Goal: Browse casually: Explore the website without a specific task or goal

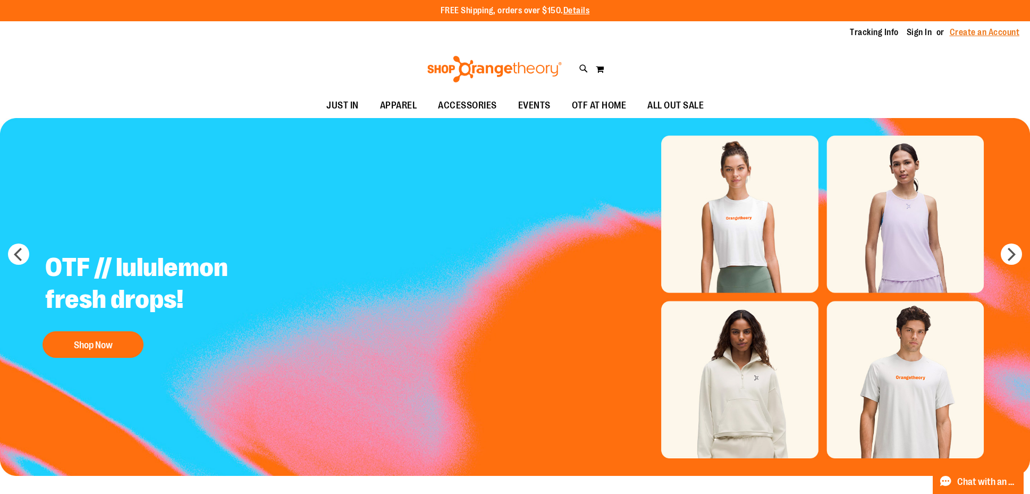
click at [981, 31] on link "Create an Account" at bounding box center [985, 33] width 70 height 12
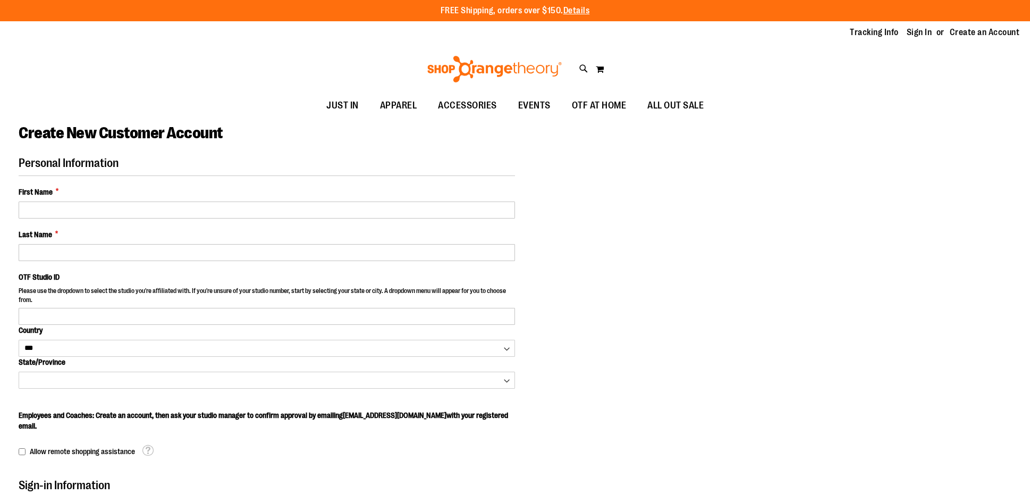
select select "***"
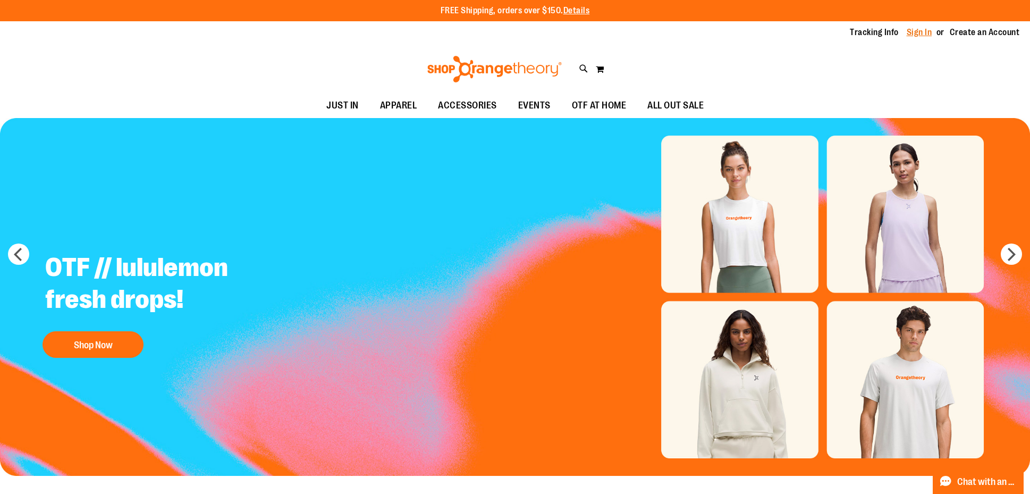
click at [915, 32] on link "Sign In" at bounding box center [920, 33] width 26 height 12
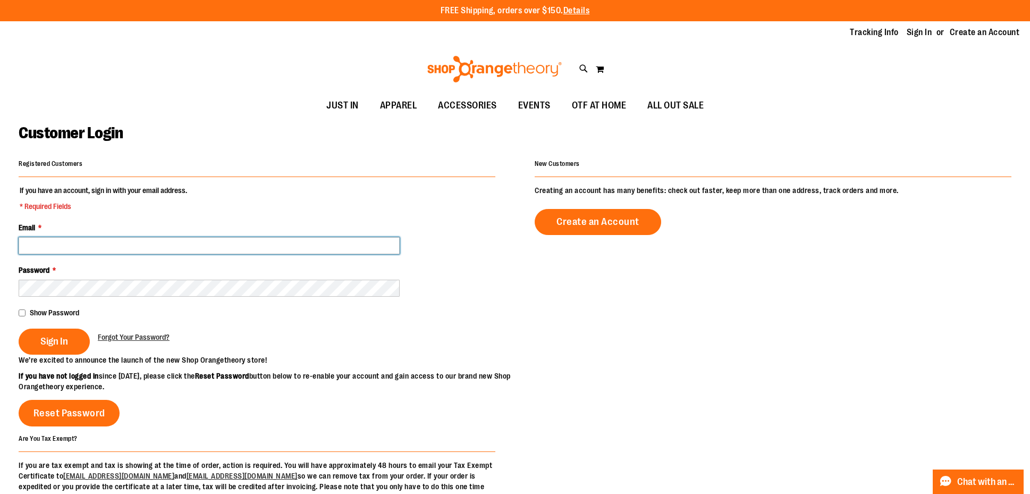
click at [127, 249] on input "Email *" at bounding box center [209, 245] width 381 height 17
type input "**********"
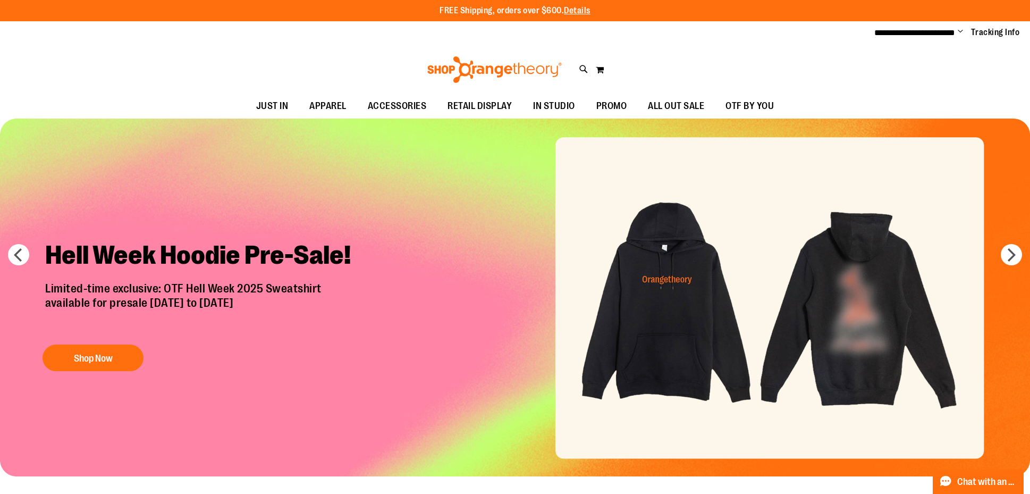
click at [857, 286] on img "Slide 1 of 7" at bounding box center [515, 298] width 1030 height 358
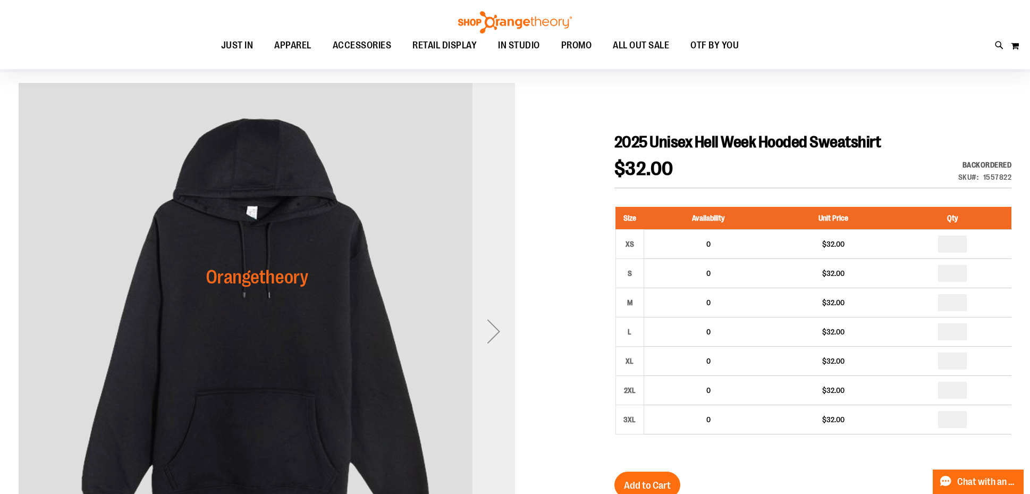
scroll to position [73, 0]
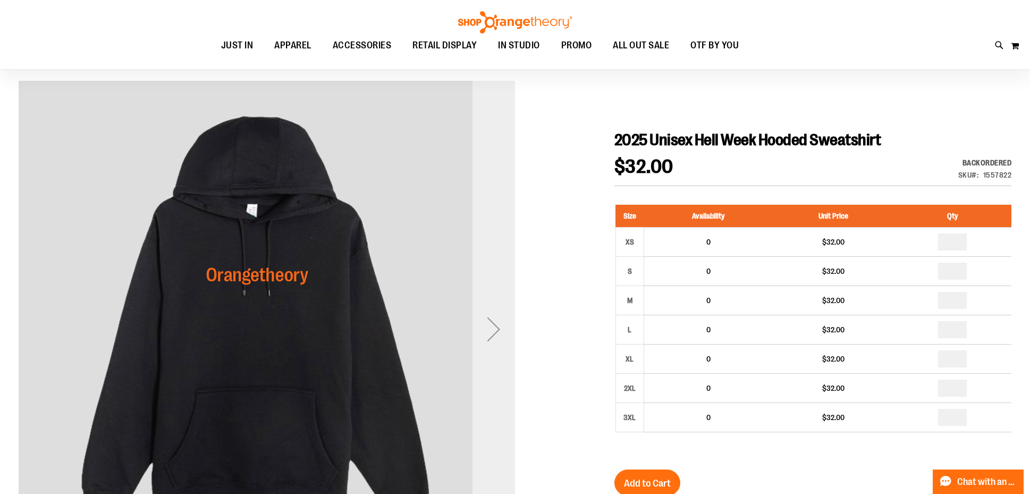
click at [503, 332] on div "Next" at bounding box center [494, 329] width 43 height 43
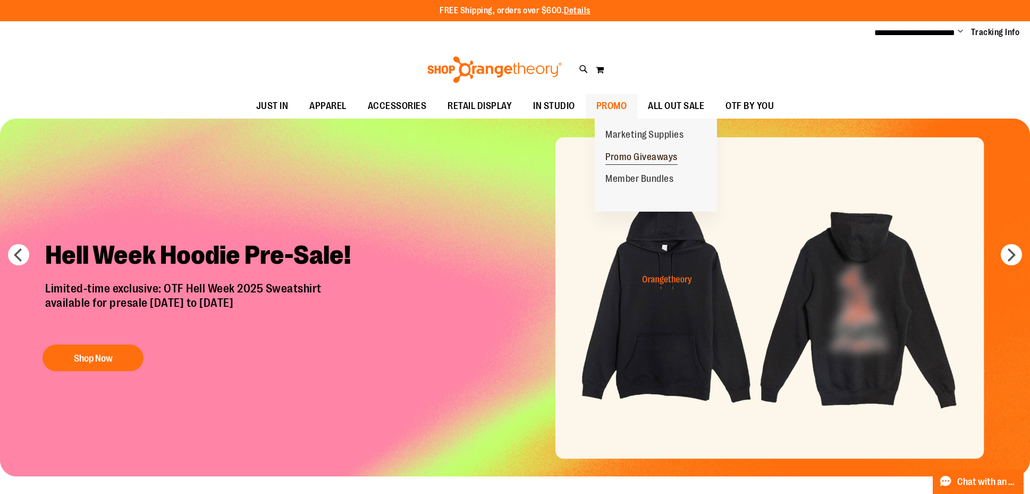
click at [630, 155] on span "Promo Giveaways" at bounding box center [641, 157] width 72 height 13
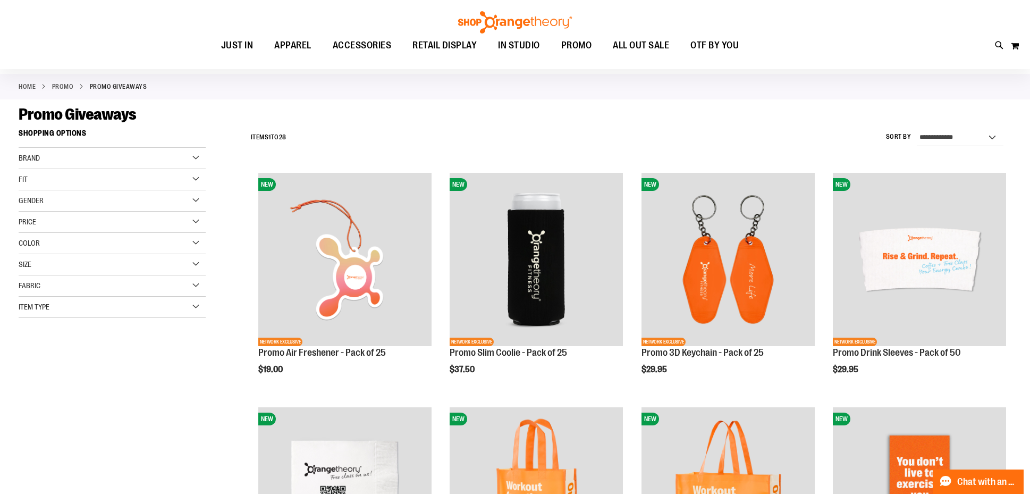
scroll to position [72, 0]
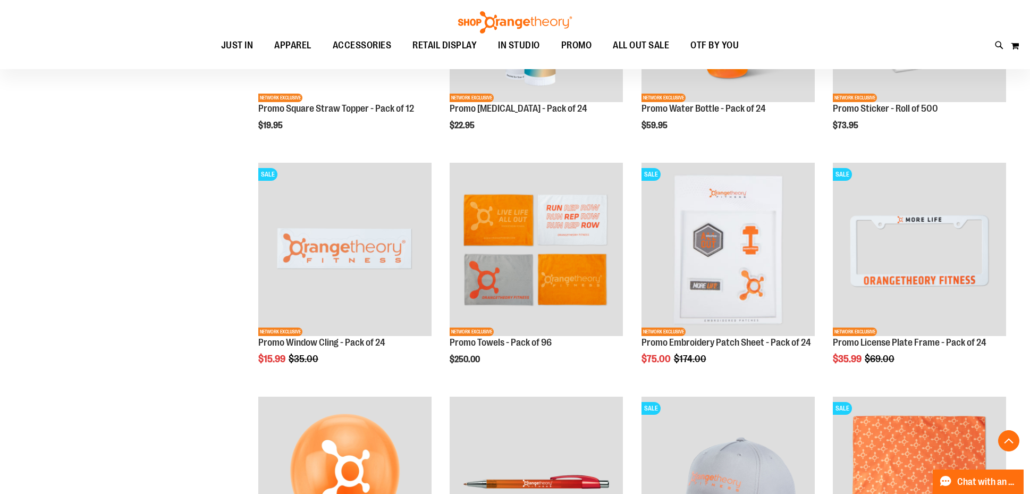
scroll to position [757, 0]
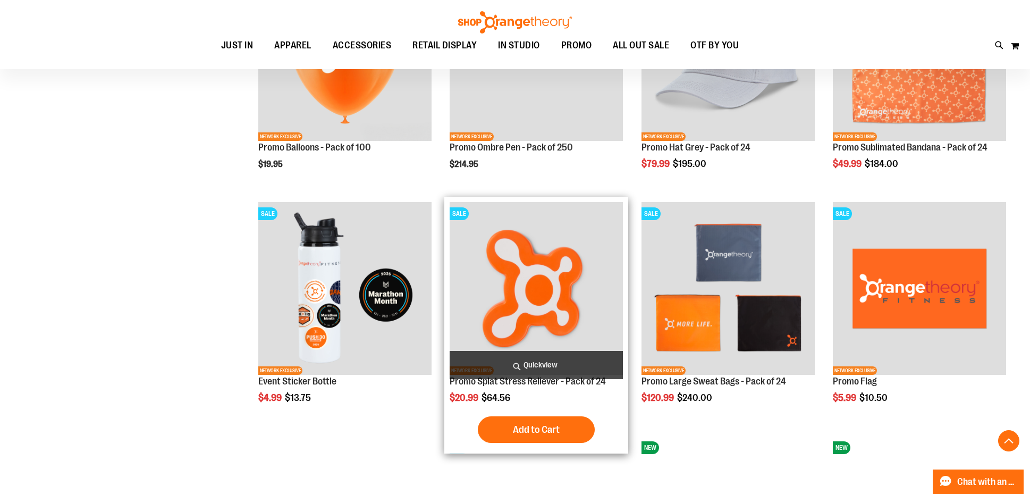
scroll to position [1186, 0]
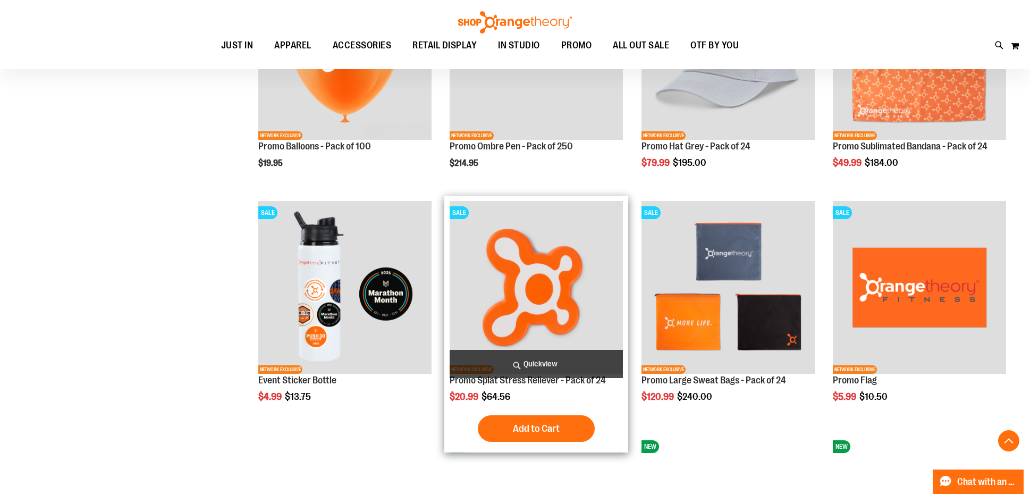
click at [550, 290] on img "product" at bounding box center [536, 287] width 173 height 173
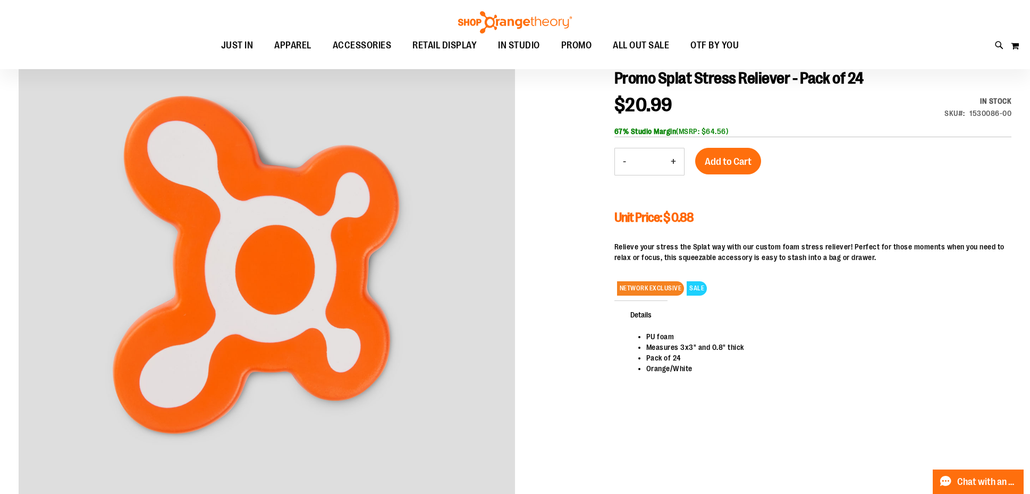
scroll to position [165, 0]
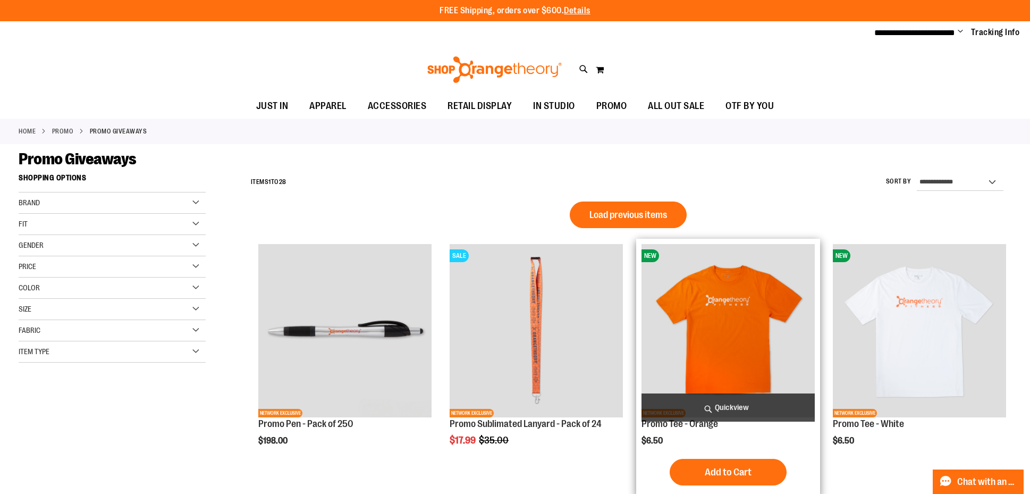
click at [737, 318] on img "product" at bounding box center [728, 330] width 173 height 173
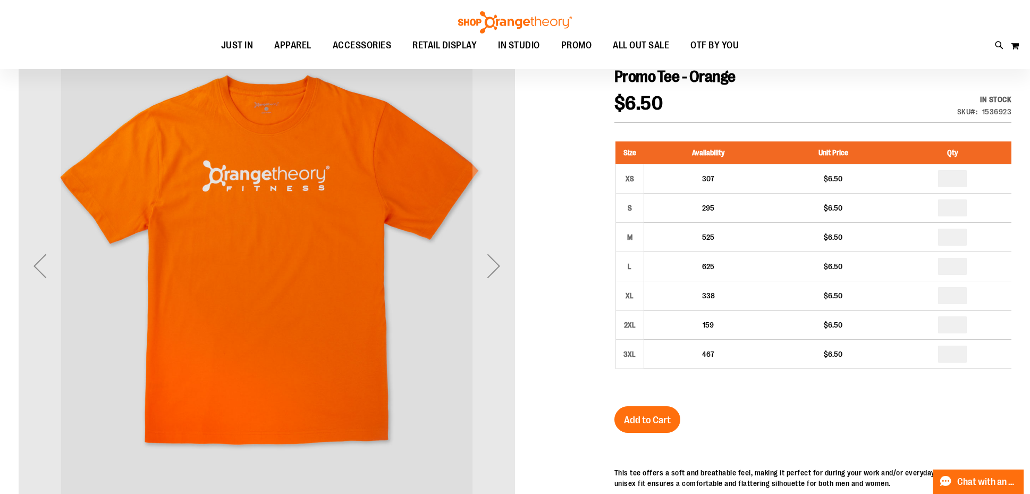
scroll to position [159, 0]
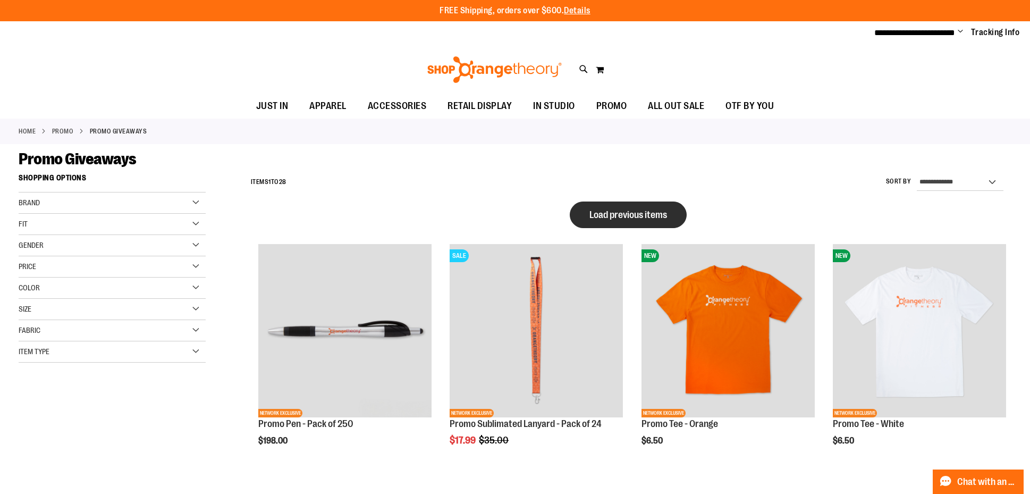
click at [637, 207] on button "Load previous items" at bounding box center [628, 214] width 117 height 27
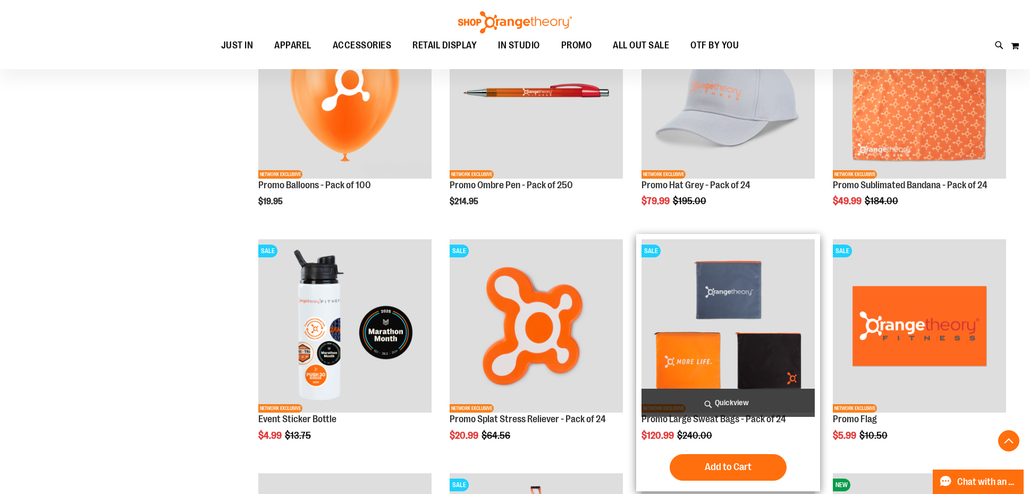
scroll to position [474, 0]
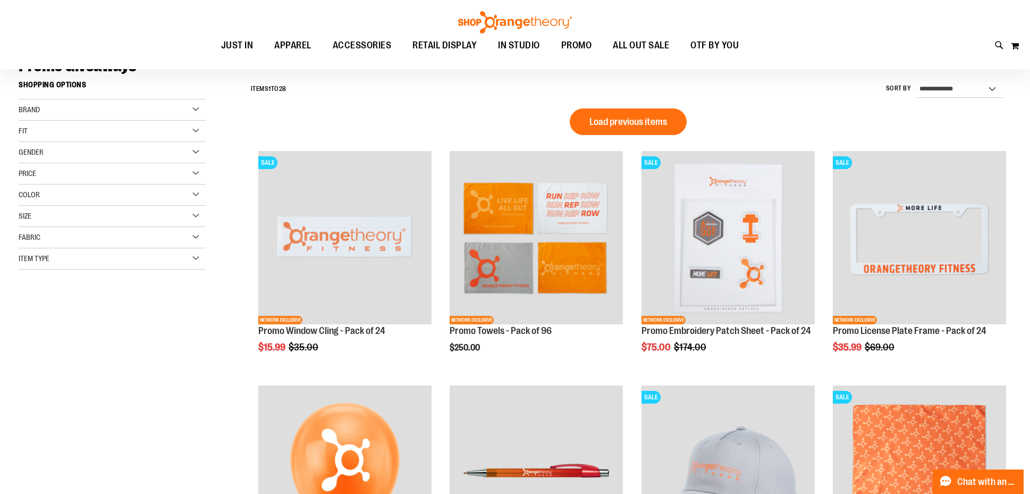
scroll to position [89, 0]
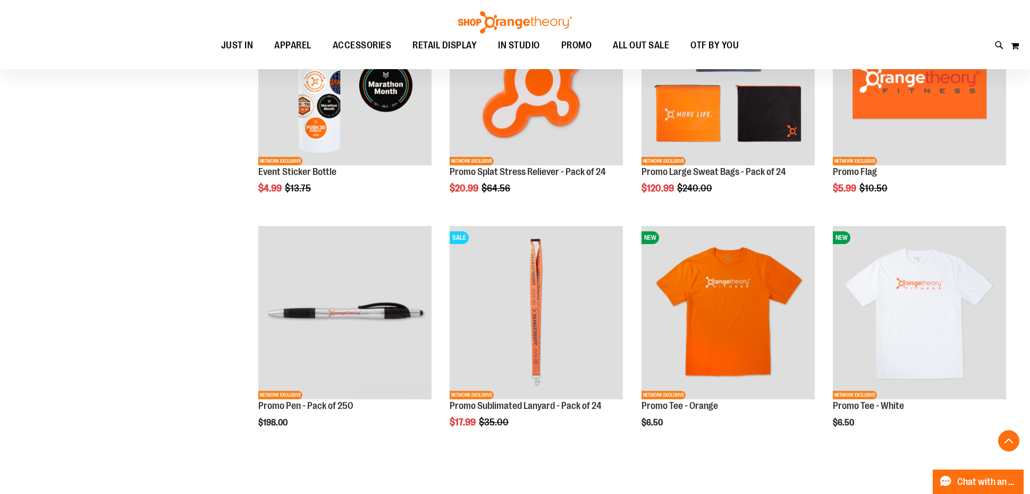
scroll to position [723, 0]
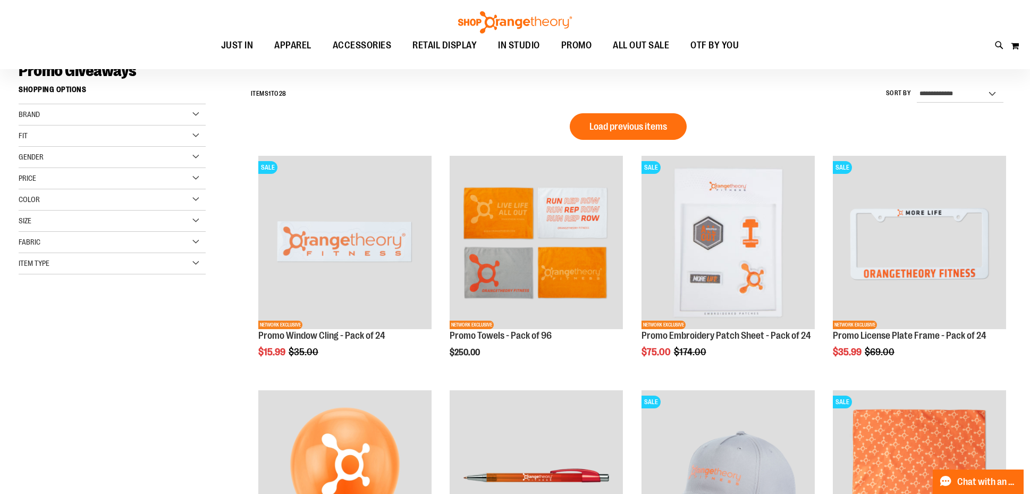
scroll to position [86, 0]
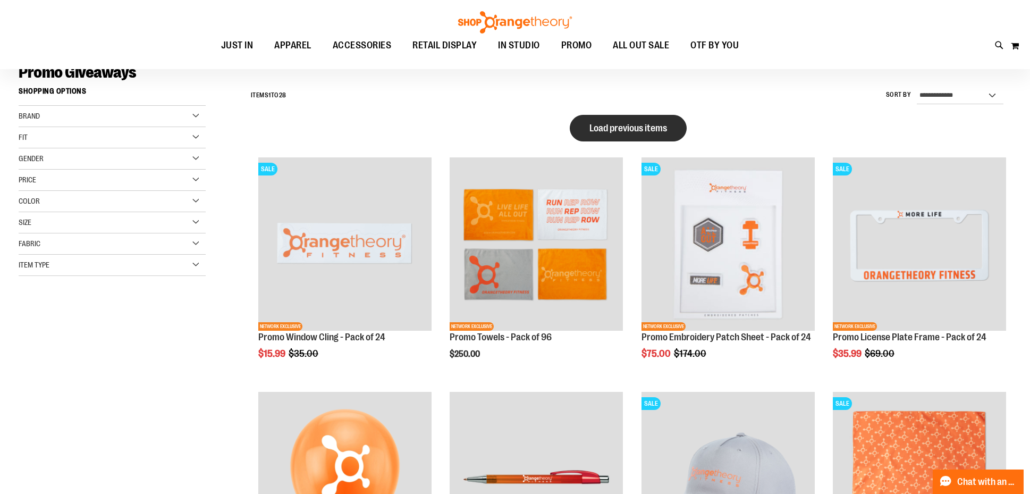
click at [650, 125] on span "Load previous items" at bounding box center [629, 128] width 78 height 11
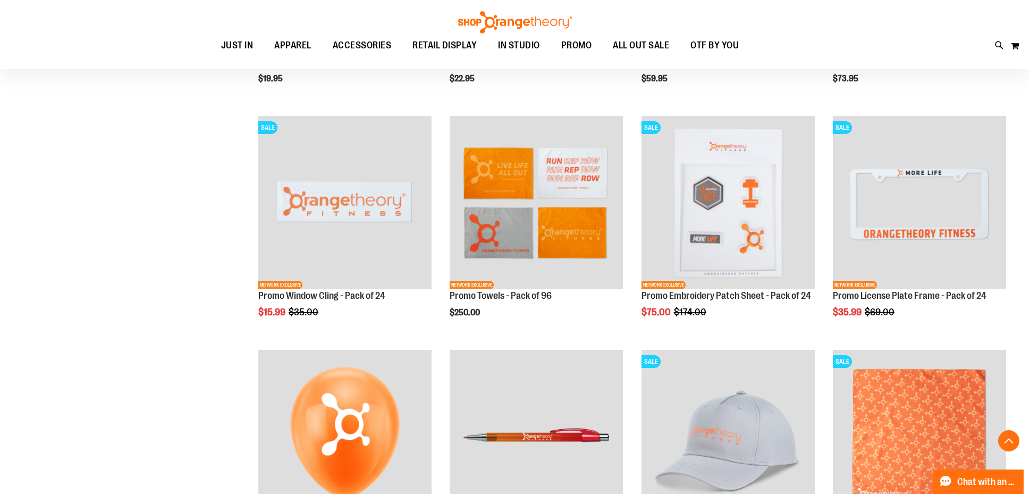
scroll to position [804, 0]
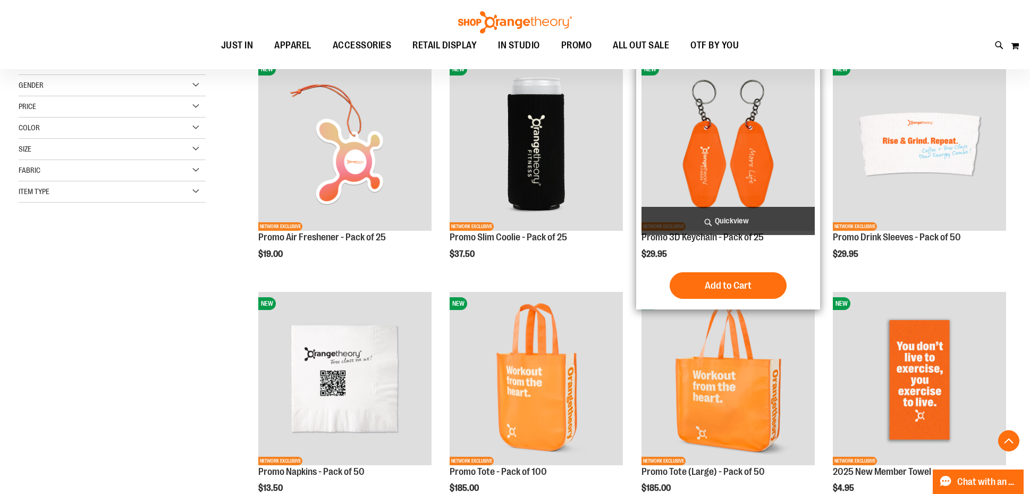
scroll to position [162, 0]
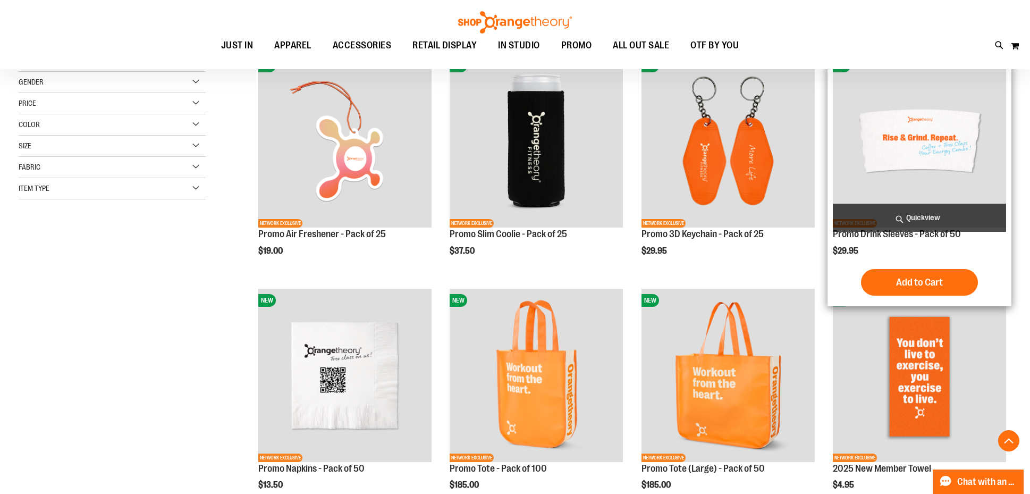
click at [931, 209] on span "Quickview" at bounding box center [919, 218] width 173 height 28
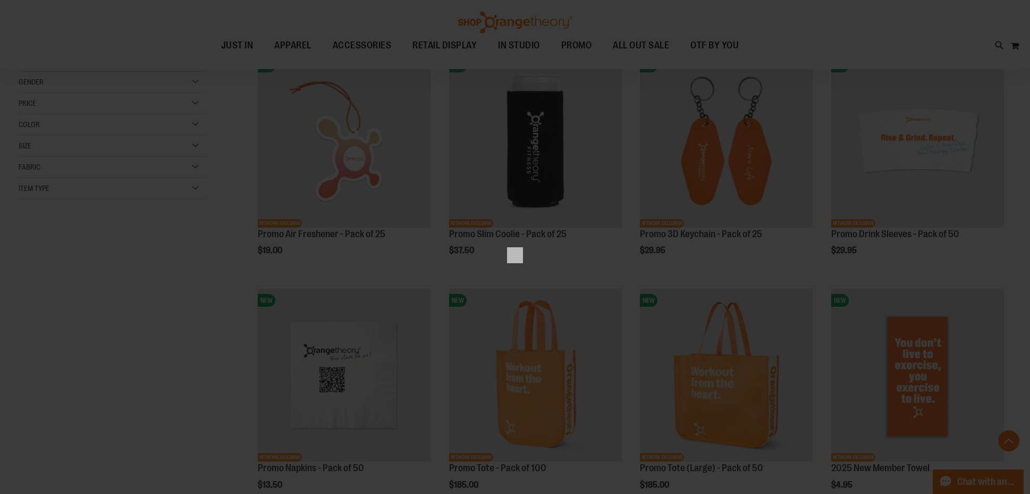
scroll to position [0, 0]
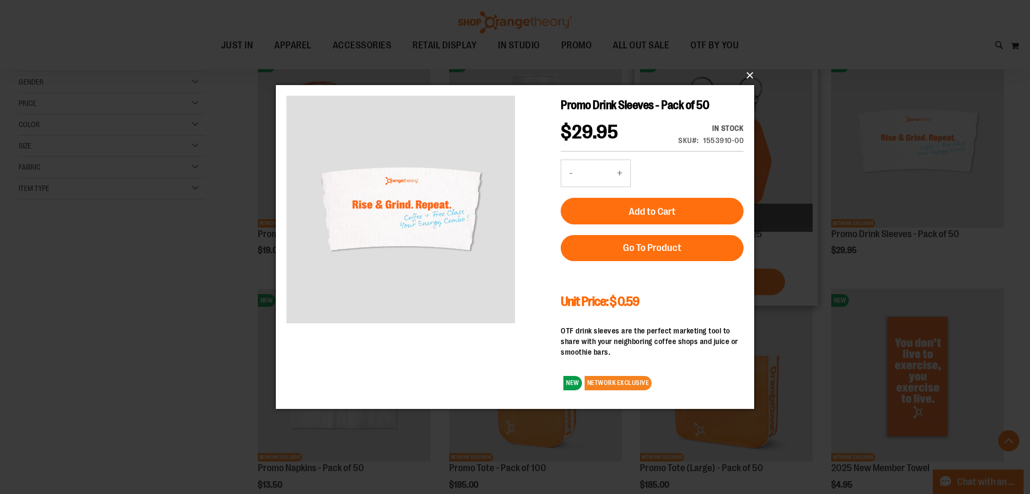
click at [751, 70] on button "×" at bounding box center [518, 75] width 478 height 23
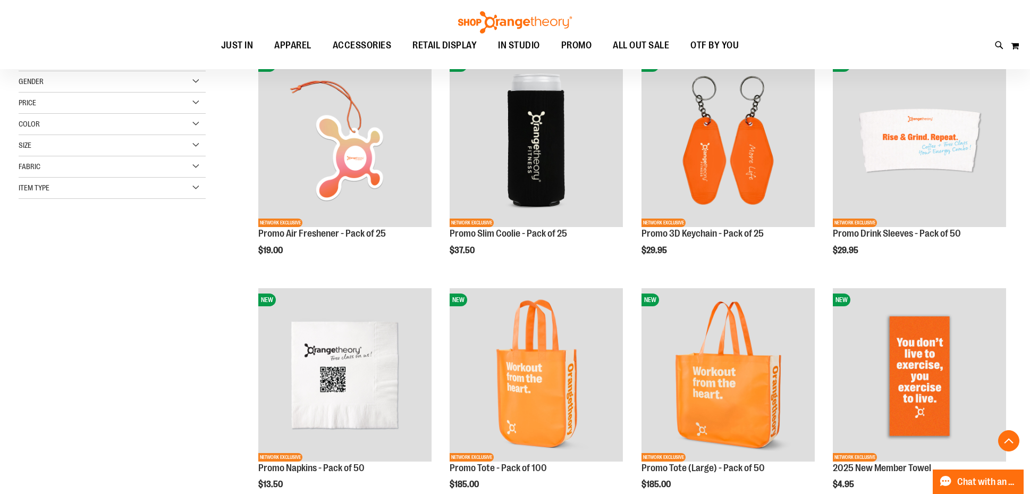
scroll to position [164, 0]
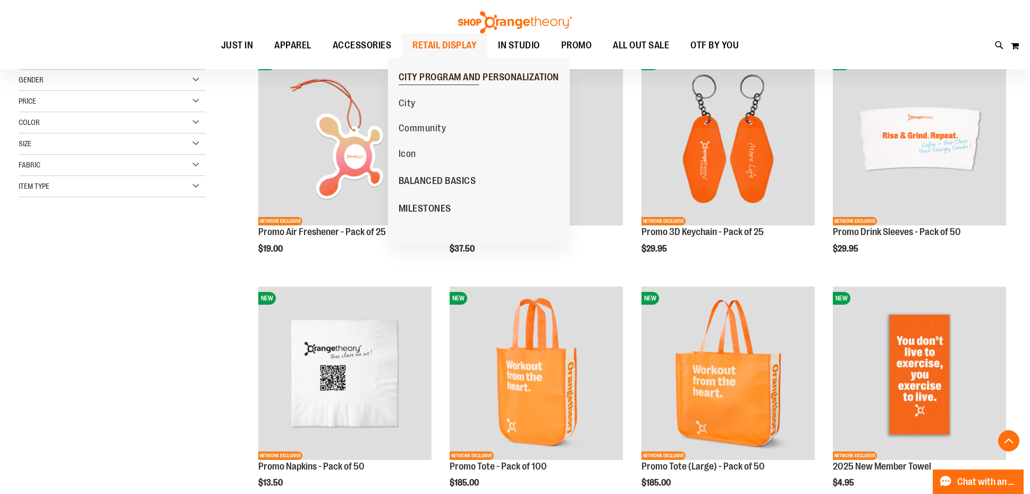
click at [454, 80] on span "CITY PROGRAM AND PERSONALIZATION" at bounding box center [479, 78] width 161 height 13
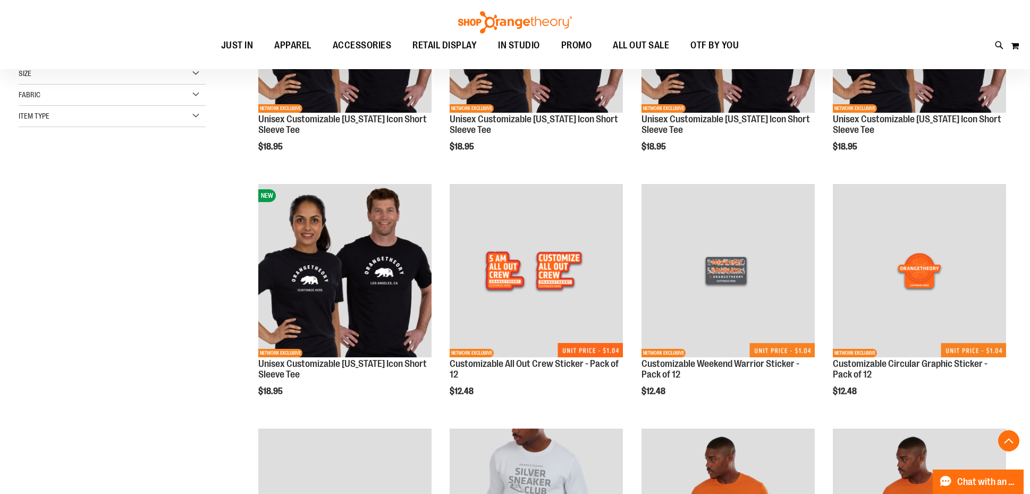
scroll to position [281, 0]
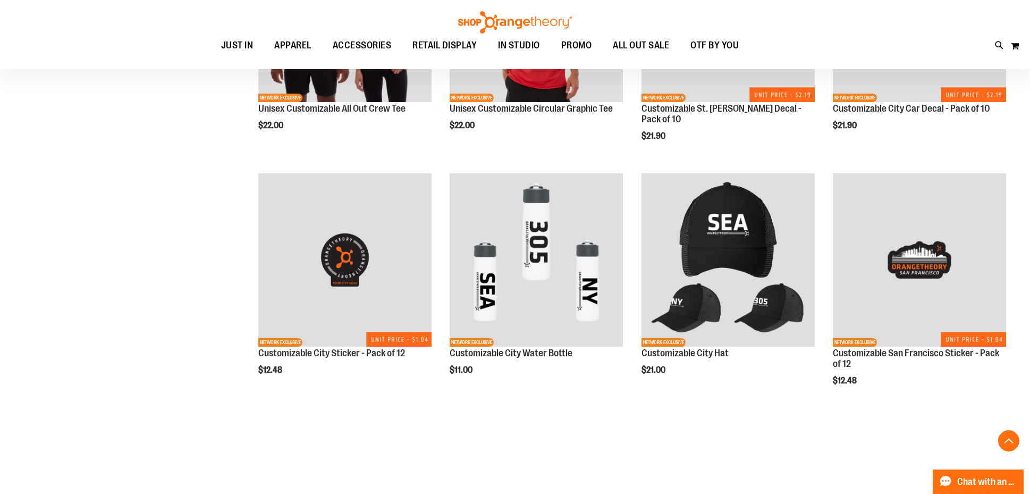
scroll to position [1025, 0]
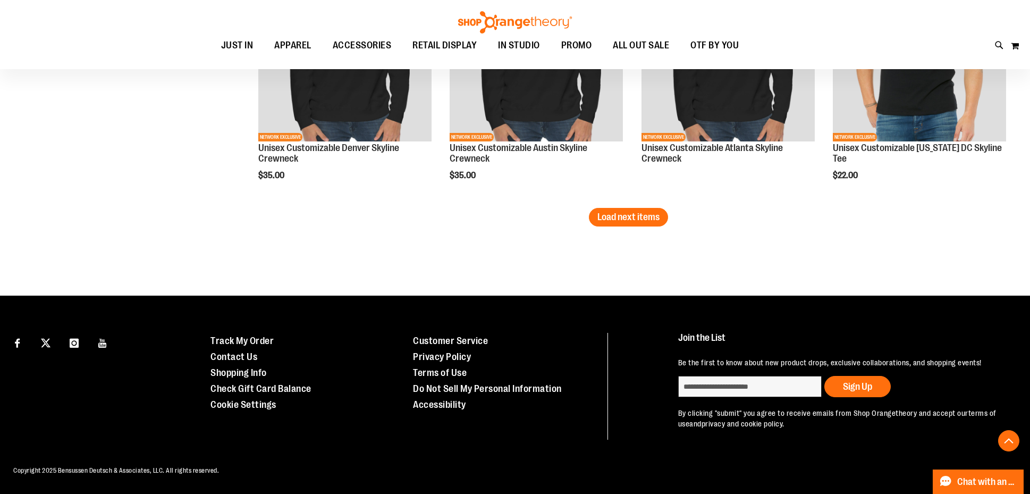
scroll to position [2212, 0]
click at [626, 213] on span "Load next items" at bounding box center [628, 217] width 62 height 11
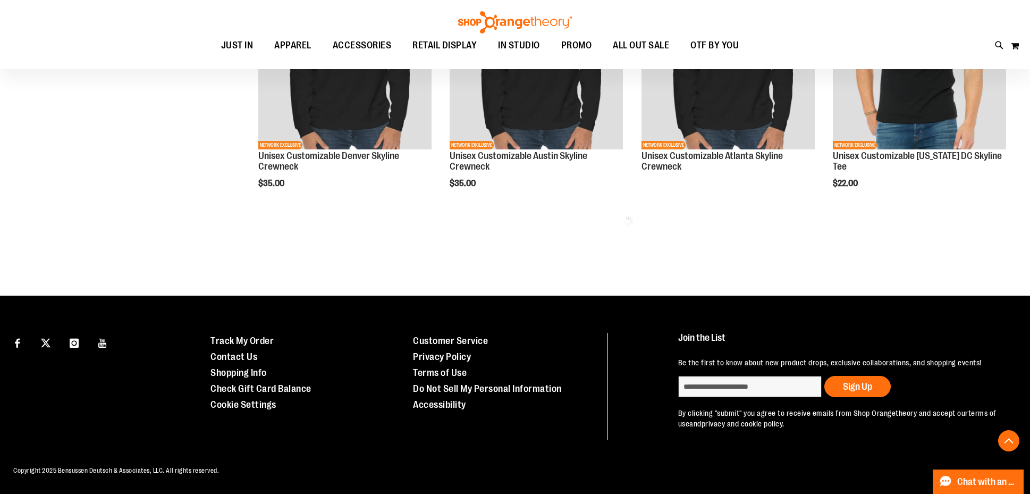
scroll to position [2207, 0]
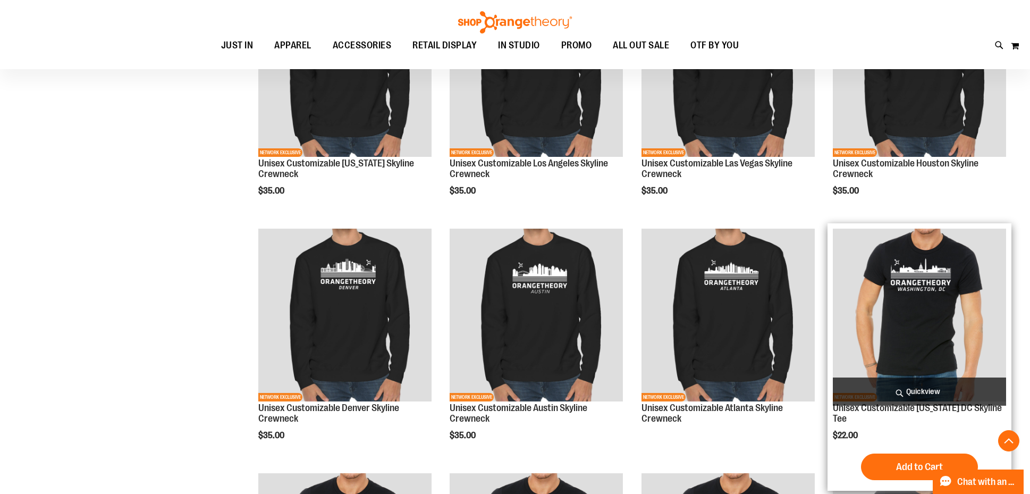
scroll to position [1945, 0]
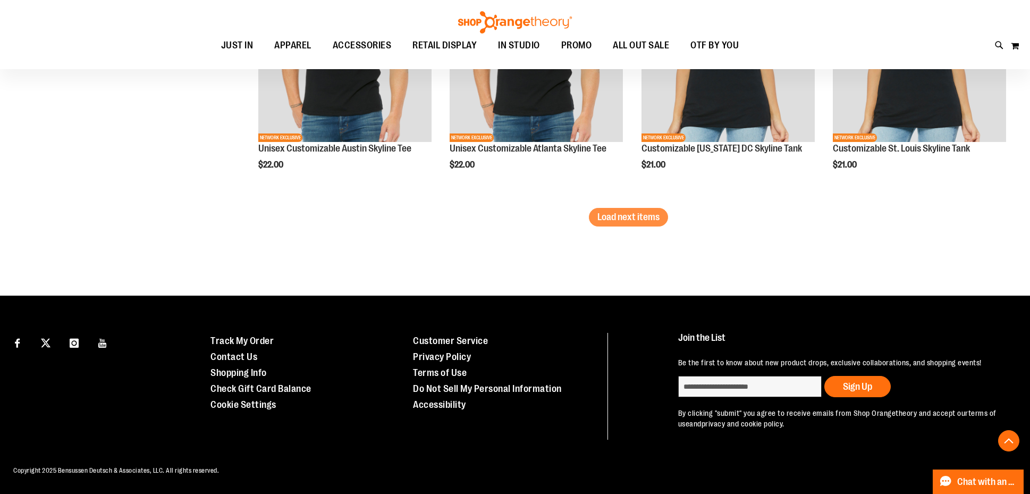
scroll to position [2948, 0]
click at [639, 212] on span "Load next items" at bounding box center [628, 217] width 62 height 11
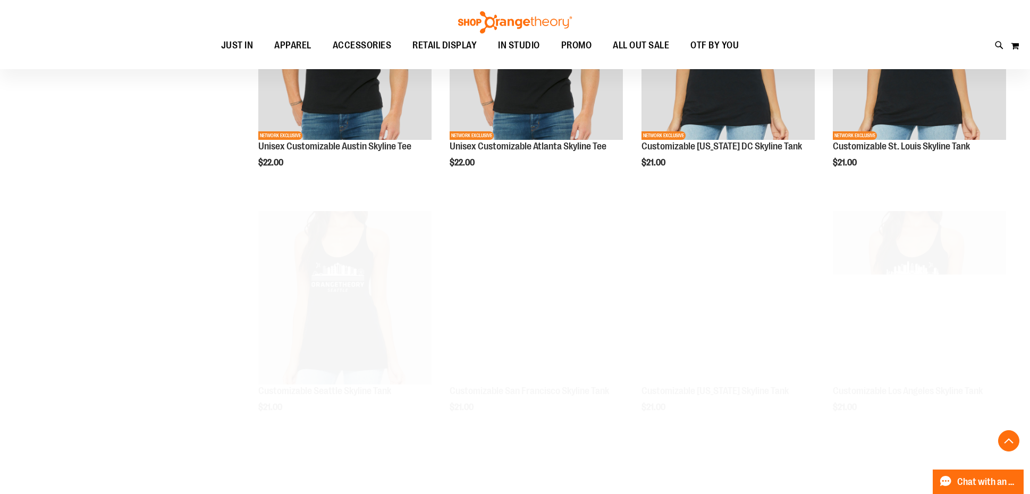
scroll to position [2948, 0]
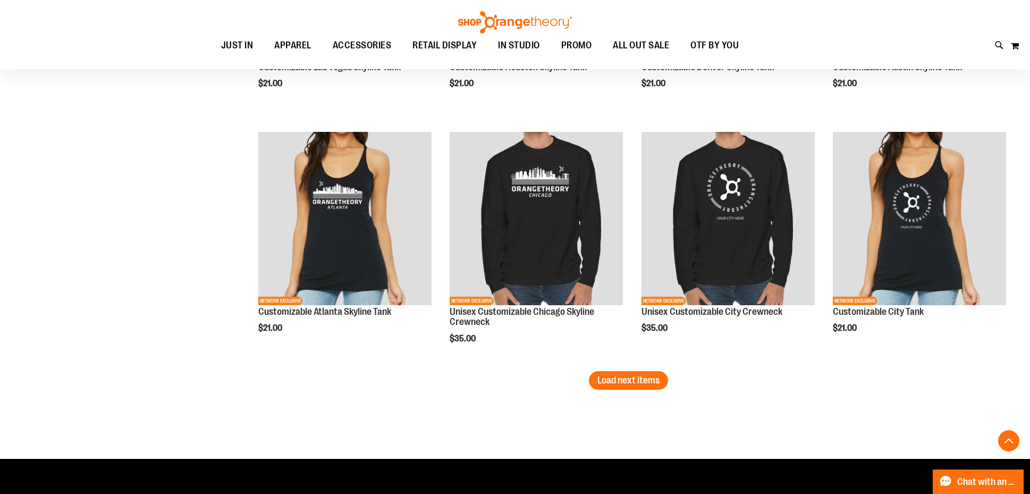
scroll to position [3506, 0]
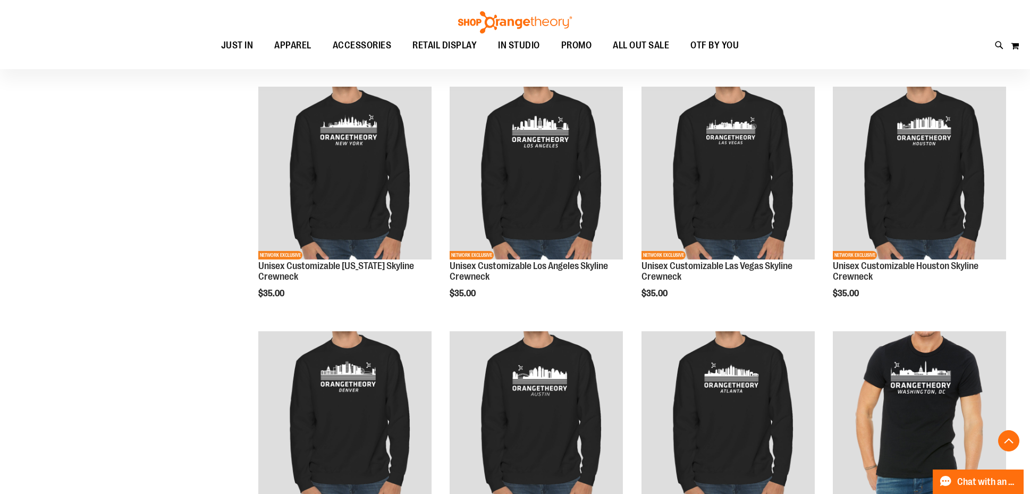
scroll to position [1846, 0]
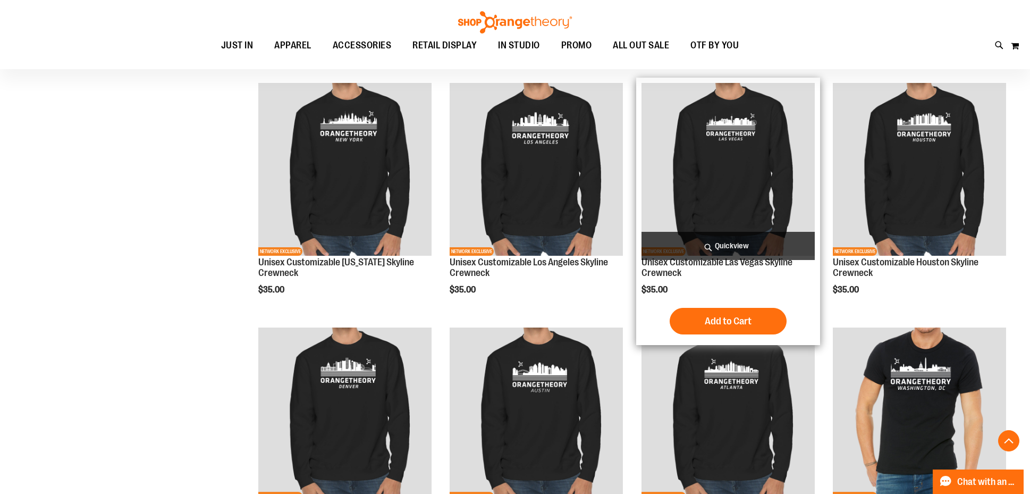
click at [724, 122] on img "product" at bounding box center [728, 169] width 173 height 173
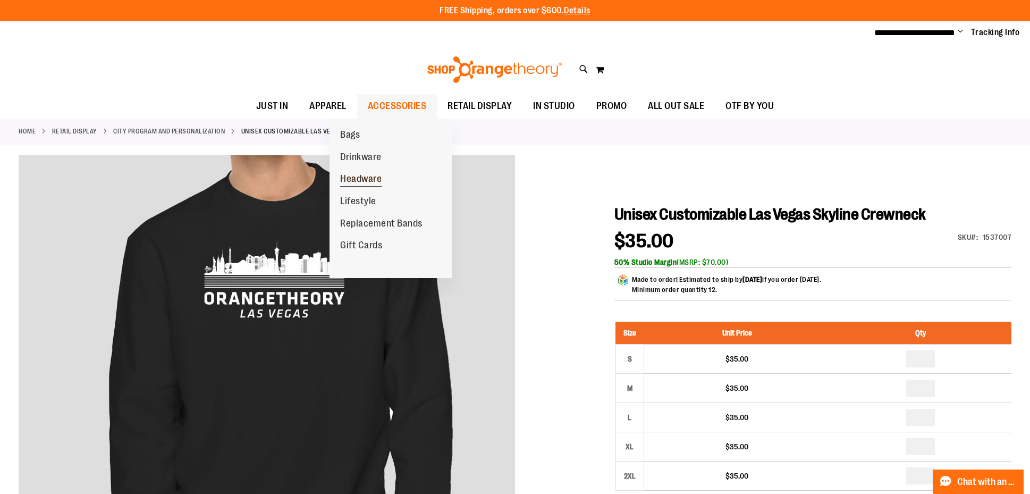
click at [375, 177] on span "Headware" at bounding box center [360, 179] width 41 height 13
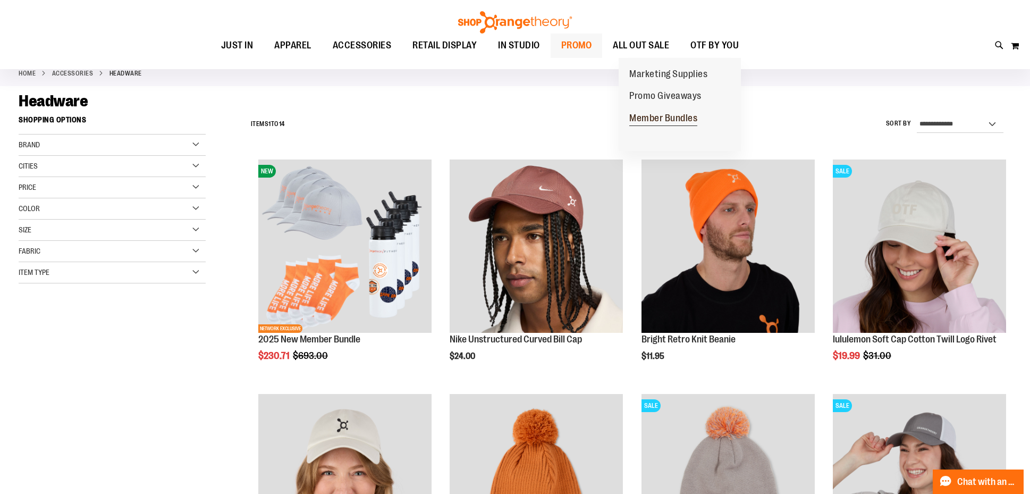
scroll to position [57, 0]
click at [663, 72] on span "Marketing Supplies" at bounding box center [668, 75] width 78 height 13
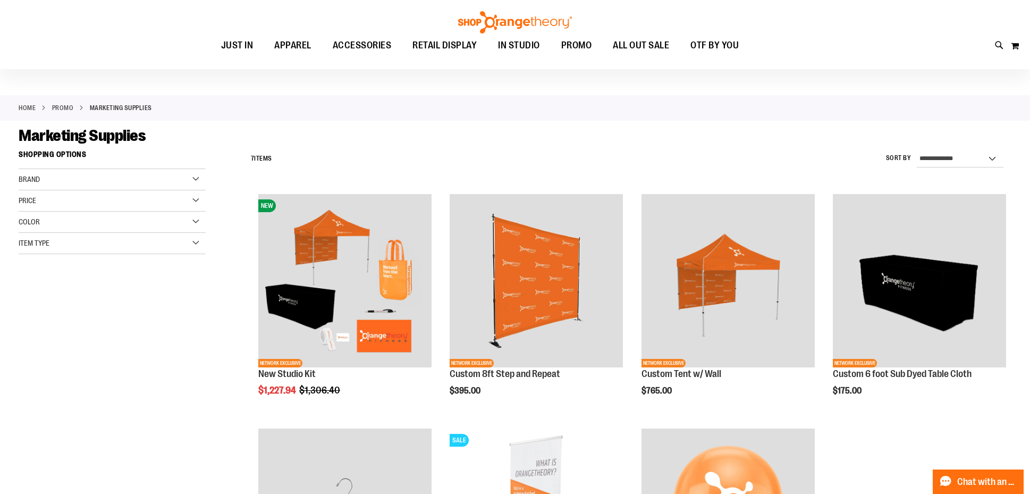
scroll to position [19, 0]
